Goal: Task Accomplishment & Management: Manage account settings

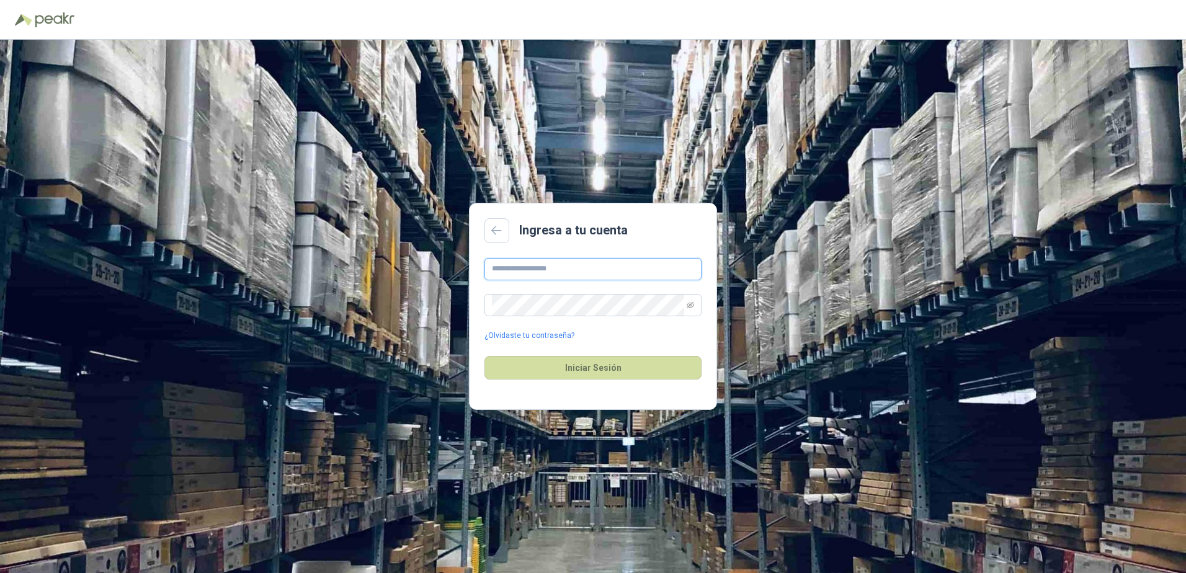
click at [559, 270] on input "text" at bounding box center [592, 269] width 217 height 22
type input "**********"
click at [484, 356] on button "Iniciar Sesión" at bounding box center [592, 368] width 217 height 24
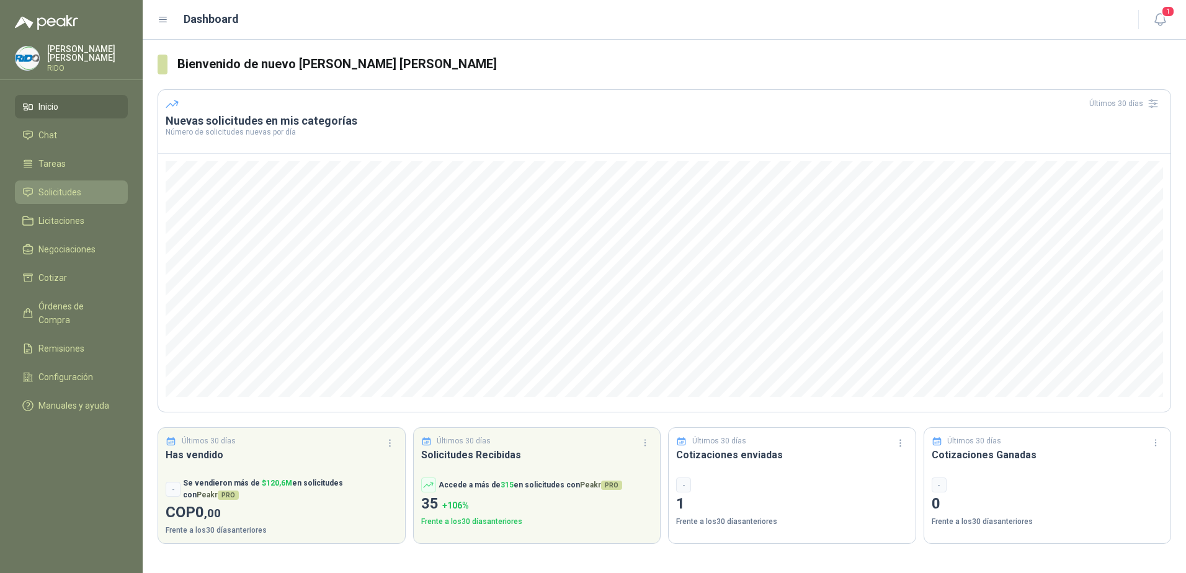
click at [59, 193] on span "Solicitudes" at bounding box center [59, 192] width 43 height 14
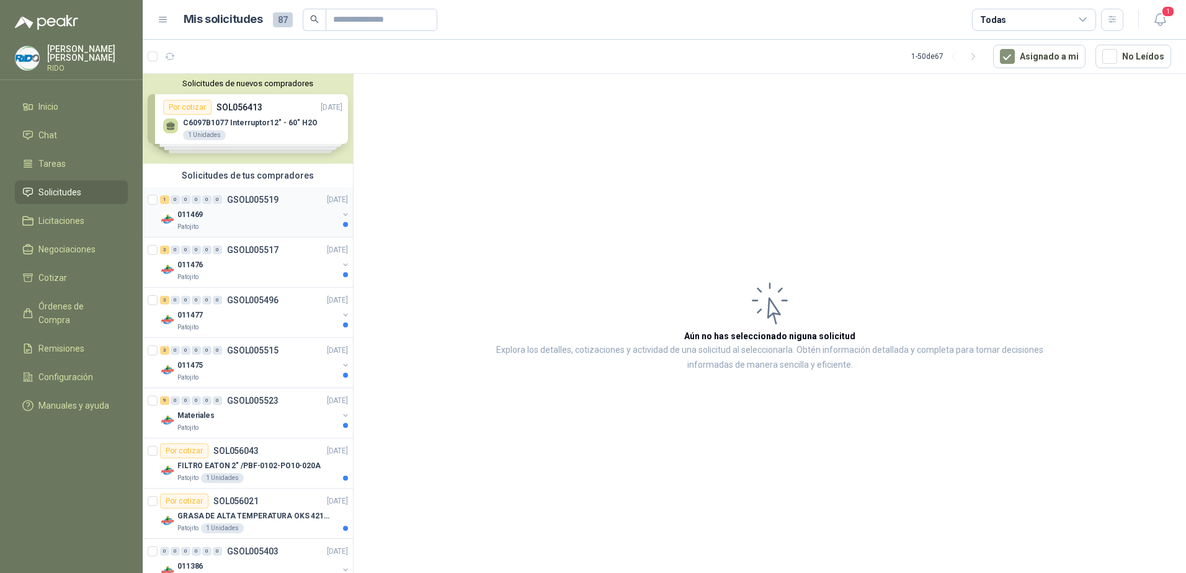
click at [244, 210] on div "011469" at bounding box center [257, 214] width 161 height 15
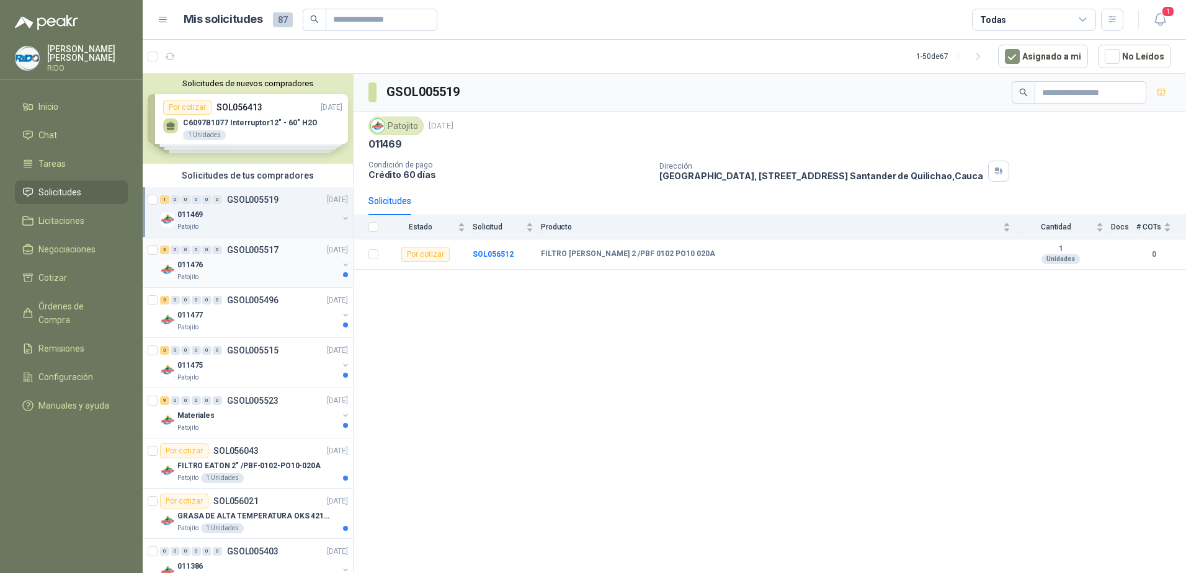
click at [228, 256] on div "3 0 0 0 0 0 GSOL005517 [DATE]" at bounding box center [255, 249] width 190 height 15
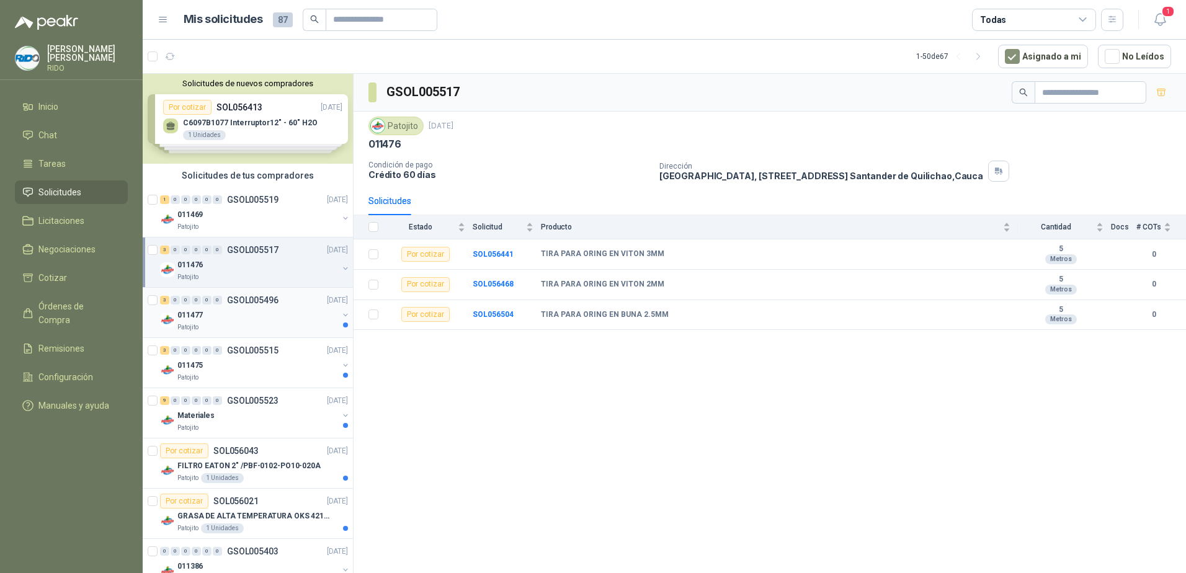
click at [251, 299] on p "GSOL005496" at bounding box center [252, 300] width 51 height 9
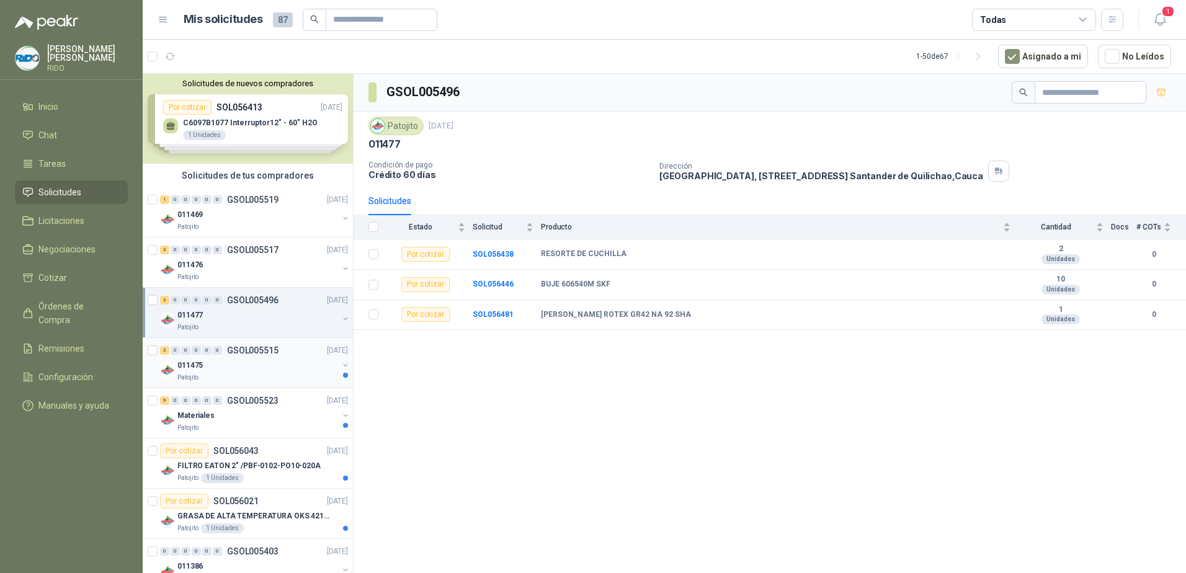
click at [251, 354] on p "GSOL005515" at bounding box center [252, 350] width 51 height 9
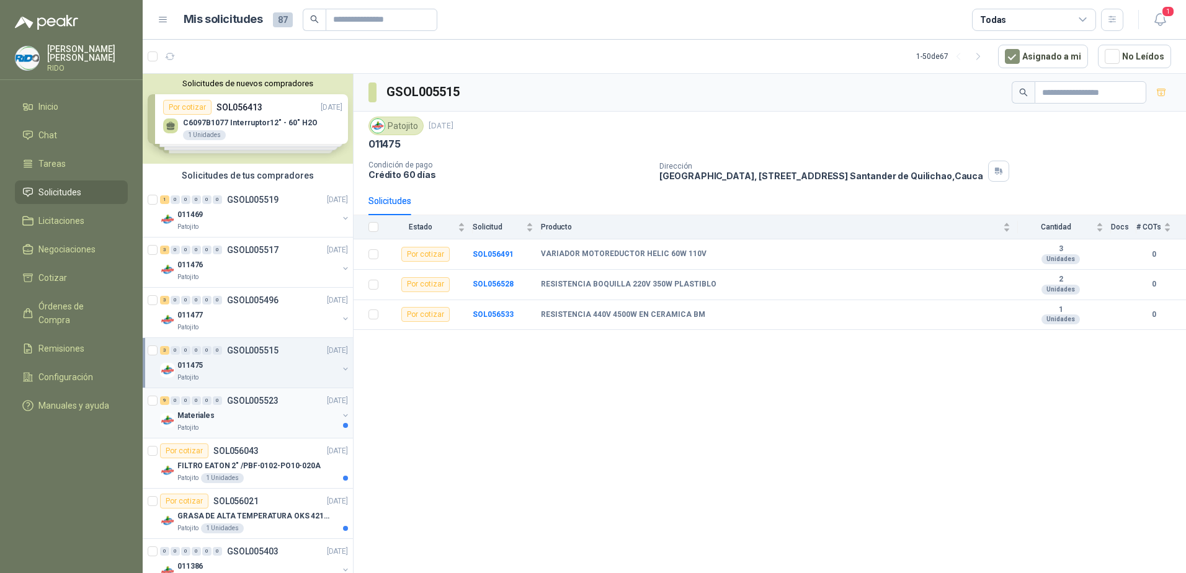
click at [273, 411] on div "Materiales" at bounding box center [257, 415] width 161 height 15
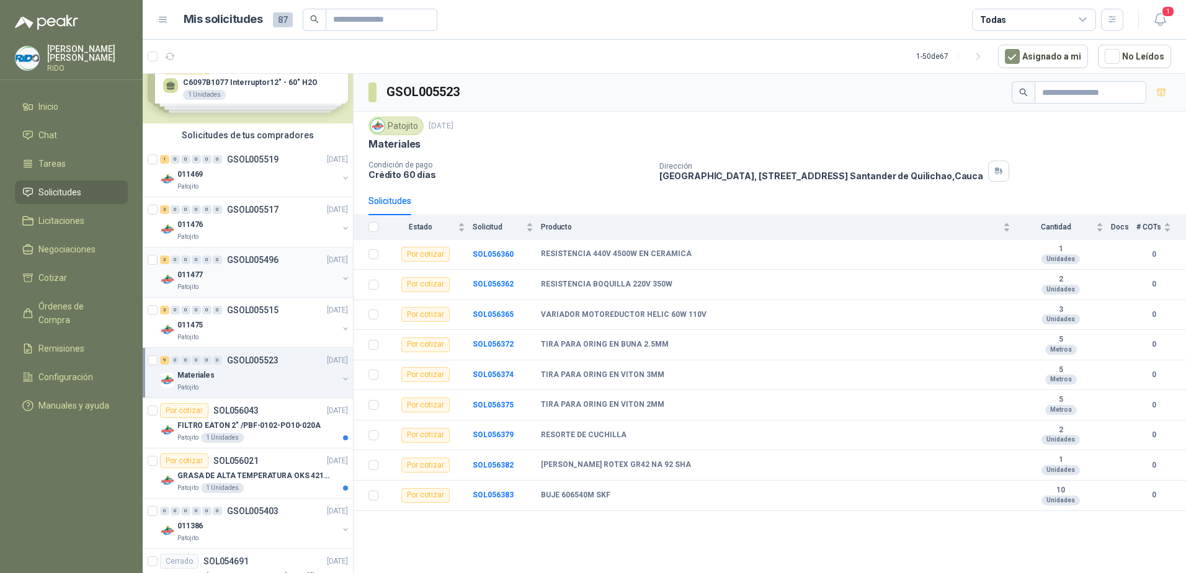
scroll to position [62, 0]
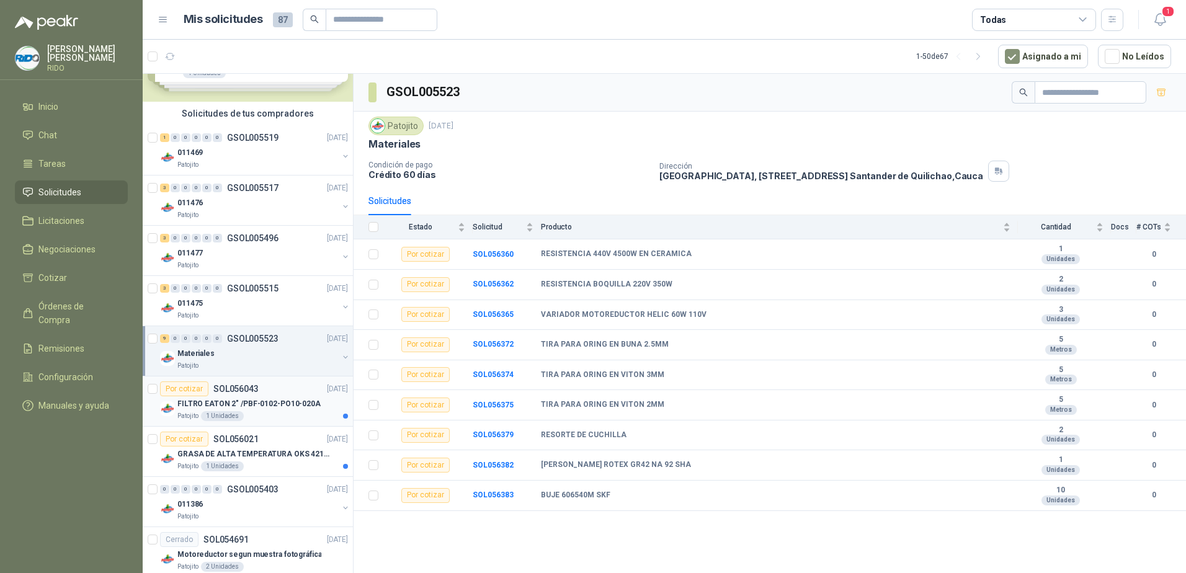
click at [259, 398] on p "FILTRO EATON 2" /PBF-0102-PO10-020A" at bounding box center [248, 404] width 143 height 12
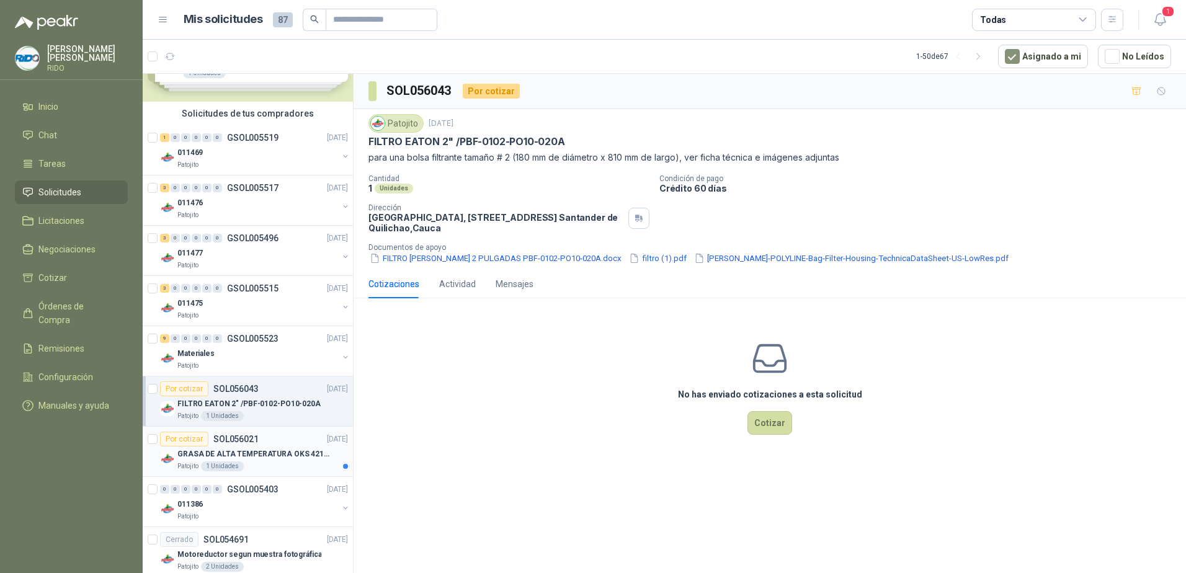
click at [281, 440] on div "Por cotizar SOL056021 [DATE]" at bounding box center [254, 439] width 188 height 15
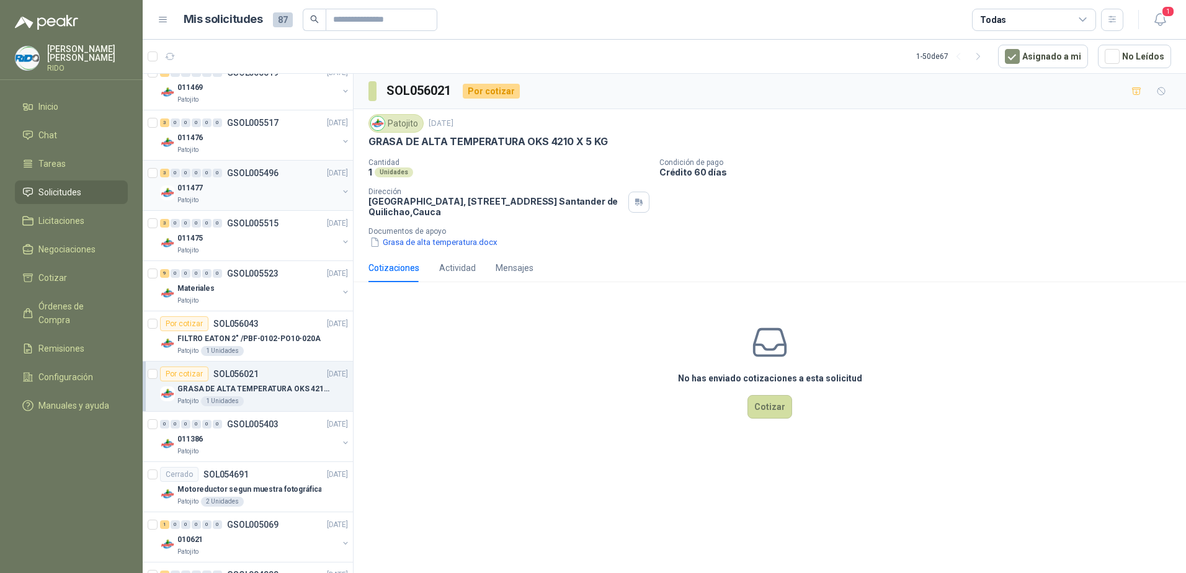
scroll to position [248, 0]
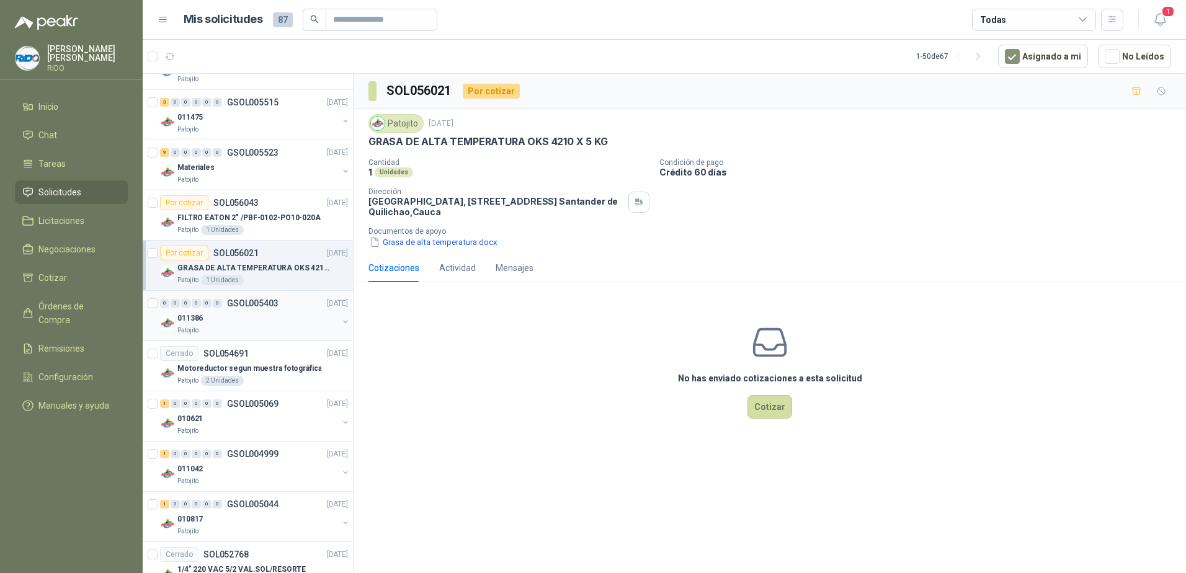
click at [273, 305] on p "GSOL005403" at bounding box center [252, 303] width 51 height 9
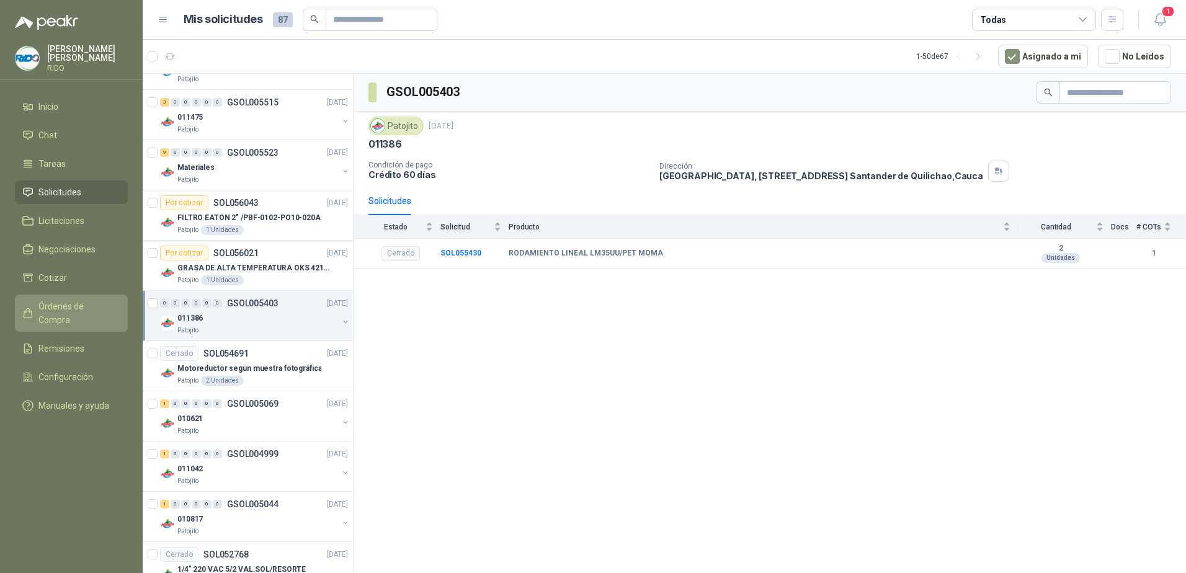
click at [58, 308] on span "Órdenes de Compra" at bounding box center [77, 313] width 78 height 27
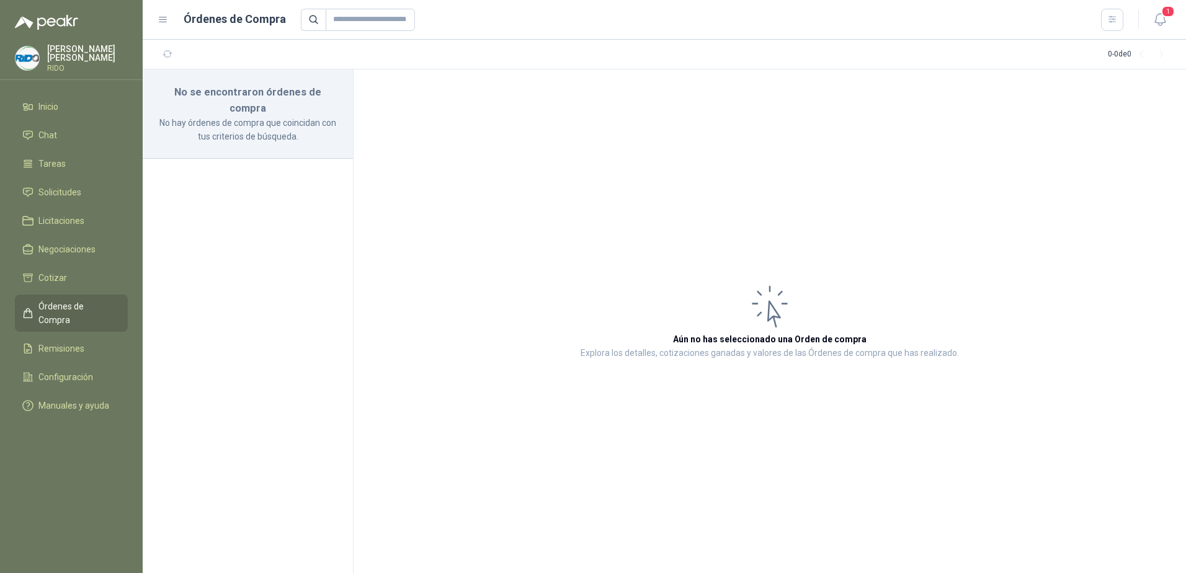
click at [86, 50] on p "[PERSON_NAME] [PERSON_NAME]" at bounding box center [87, 53] width 81 height 17
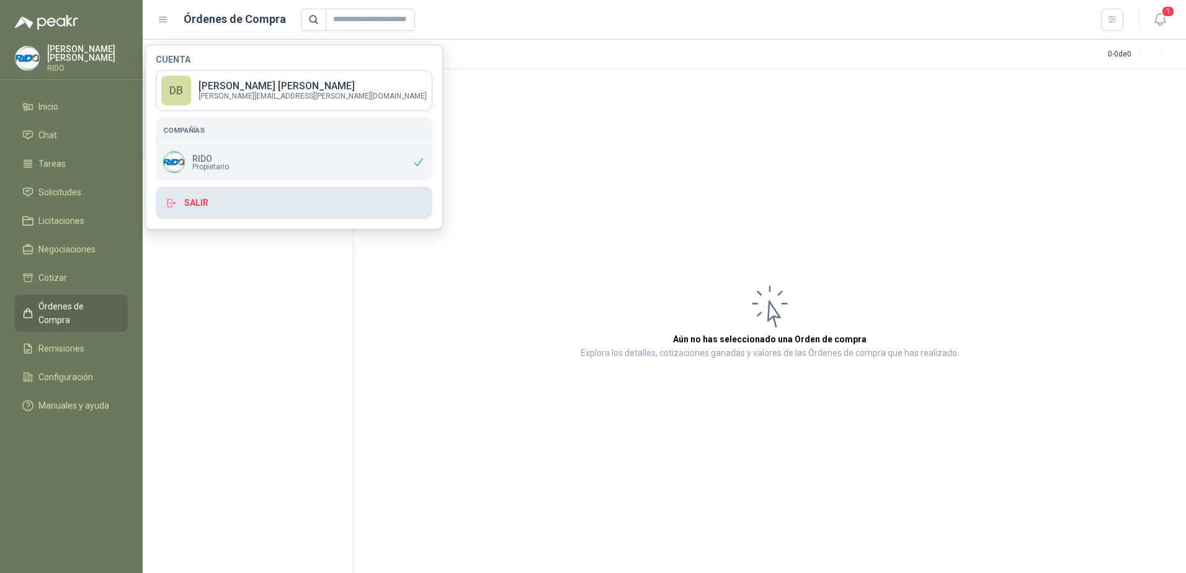
click at [193, 204] on button "Salir" at bounding box center [294, 203] width 277 height 32
